Goal: Use online tool/utility: Utilize a website feature to perform a specific function

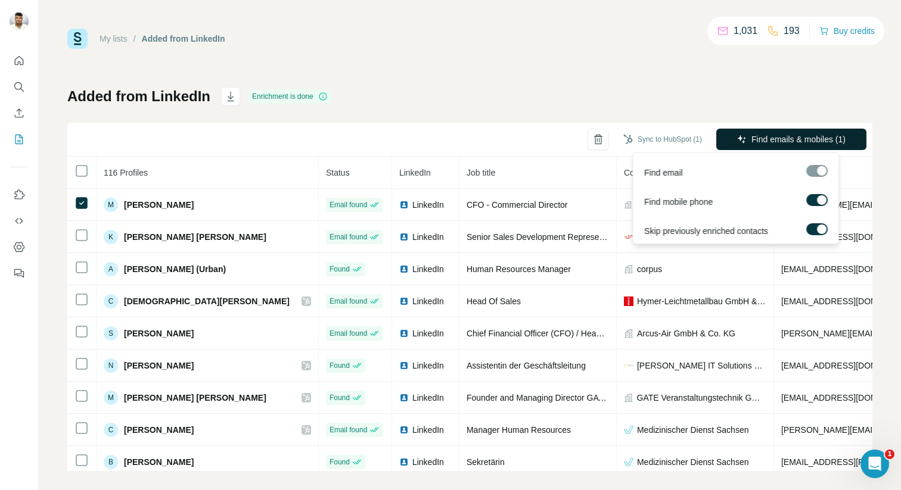
click at [757, 138] on span "Find emails & mobiles (1)" at bounding box center [798, 139] width 94 height 12
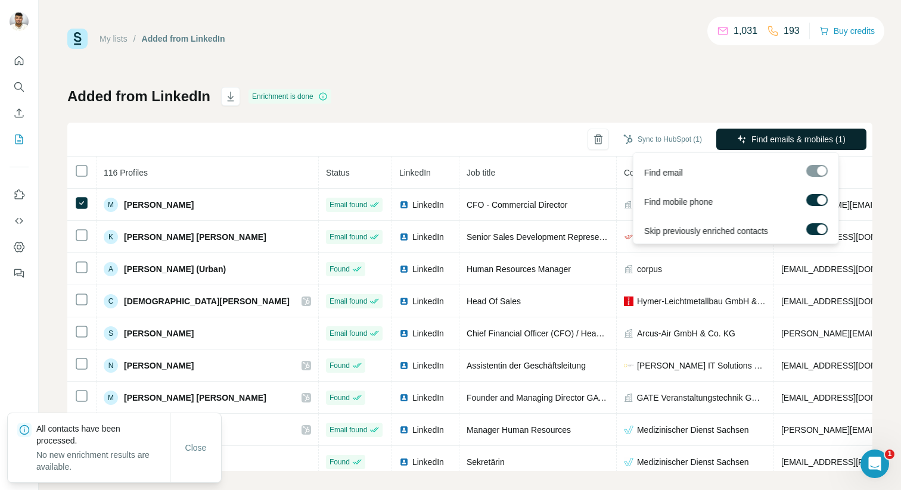
click at [768, 144] on span "Find emails & mobiles (1)" at bounding box center [798, 139] width 94 height 12
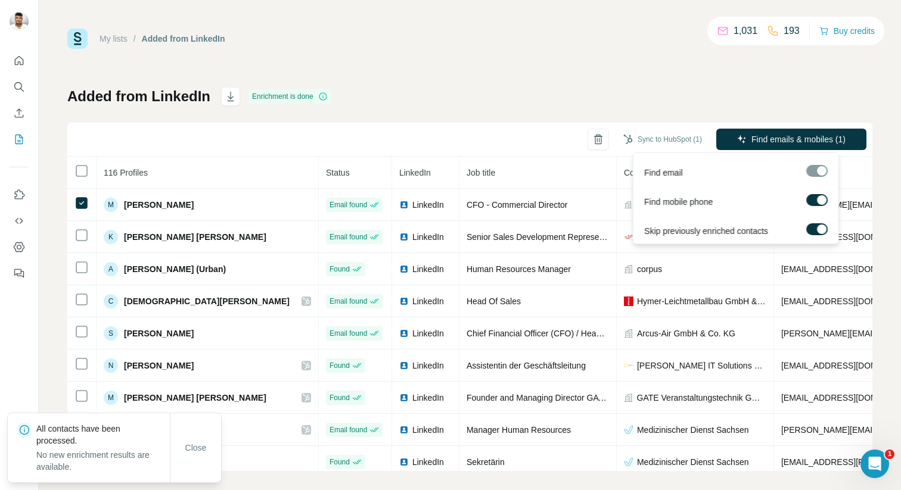
click at [768, 144] on span "Find emails & mobiles (1)" at bounding box center [798, 139] width 94 height 12
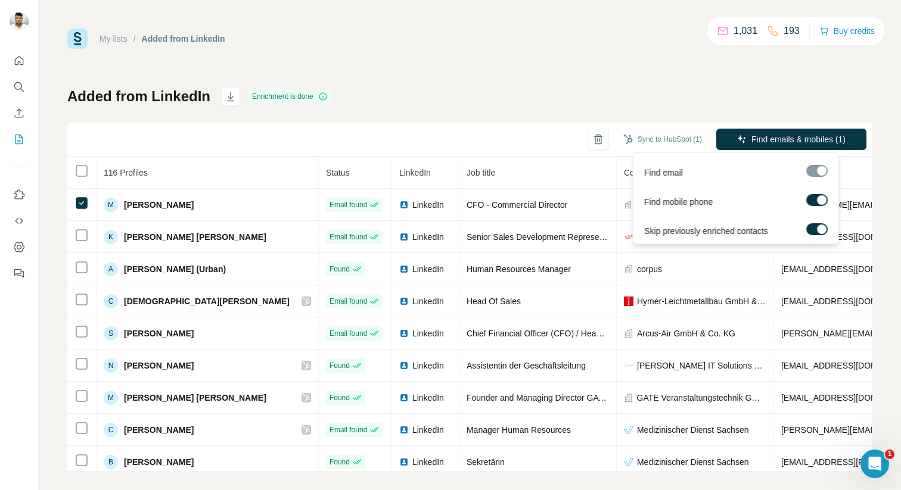
click at [768, 144] on span "Find emails & mobiles (1)" at bounding box center [798, 139] width 94 height 12
